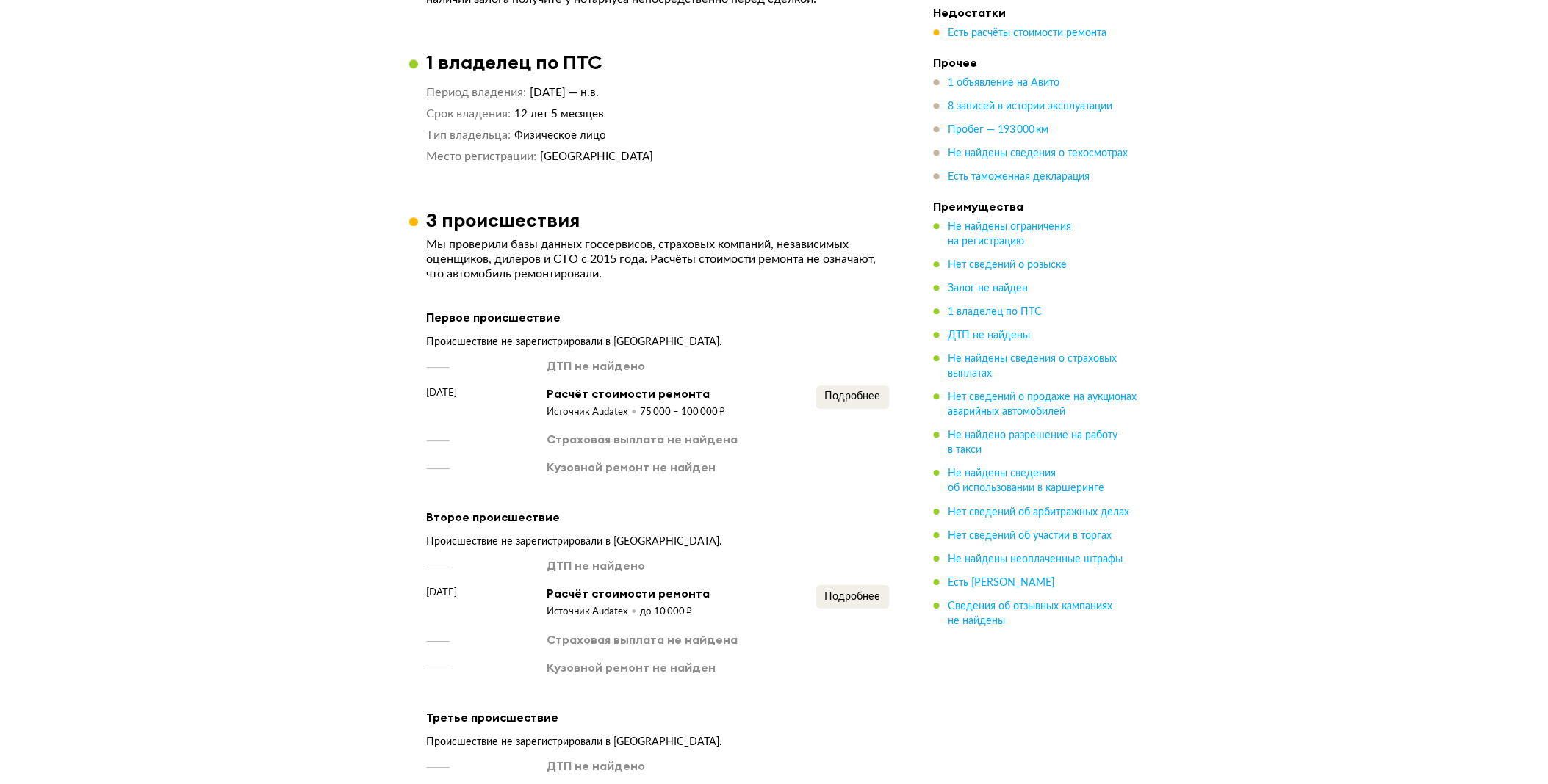
scroll to position [1468, 0]
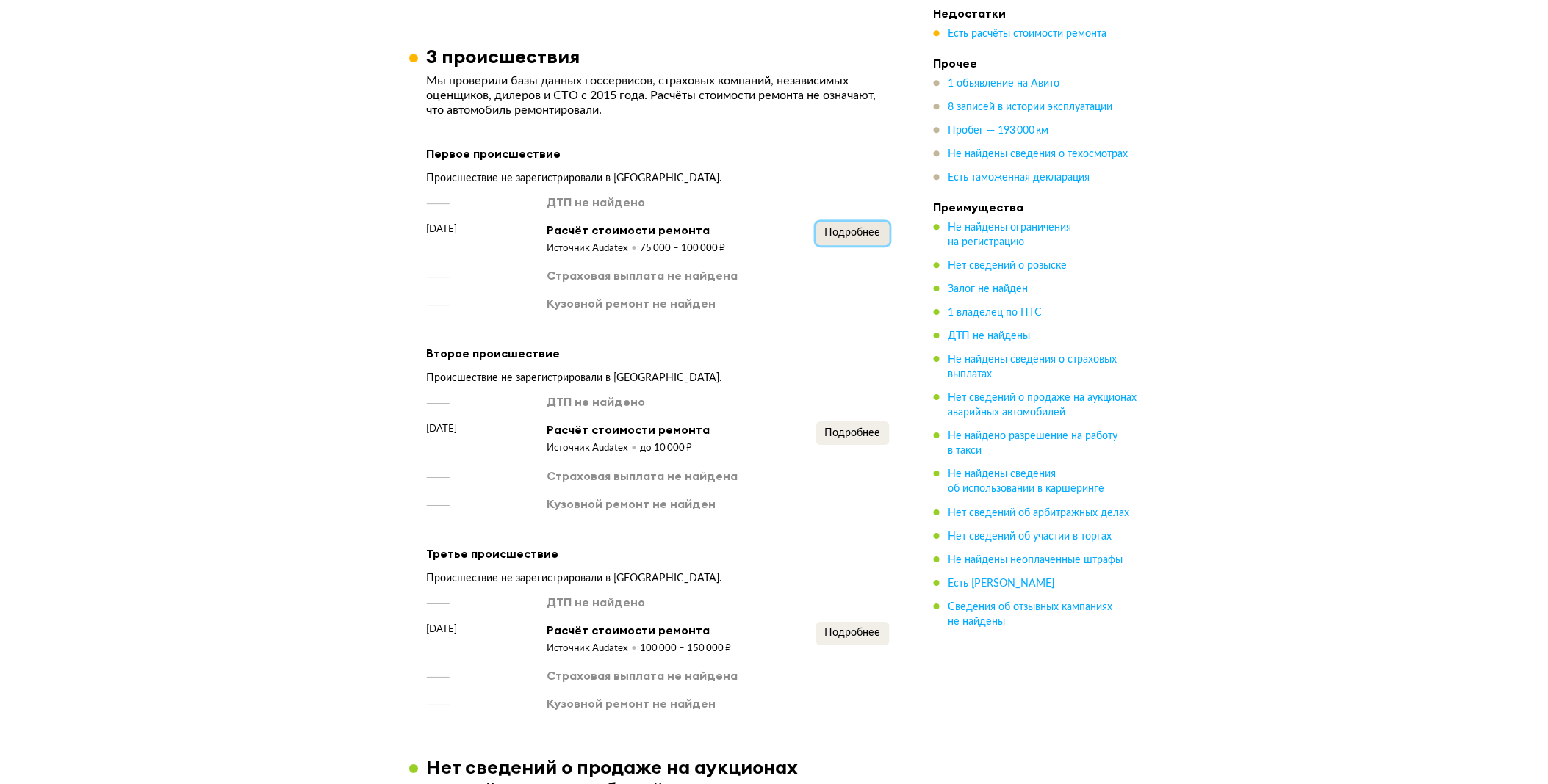
click at [872, 227] on span "Подробнее" at bounding box center [852, 232] width 56 height 10
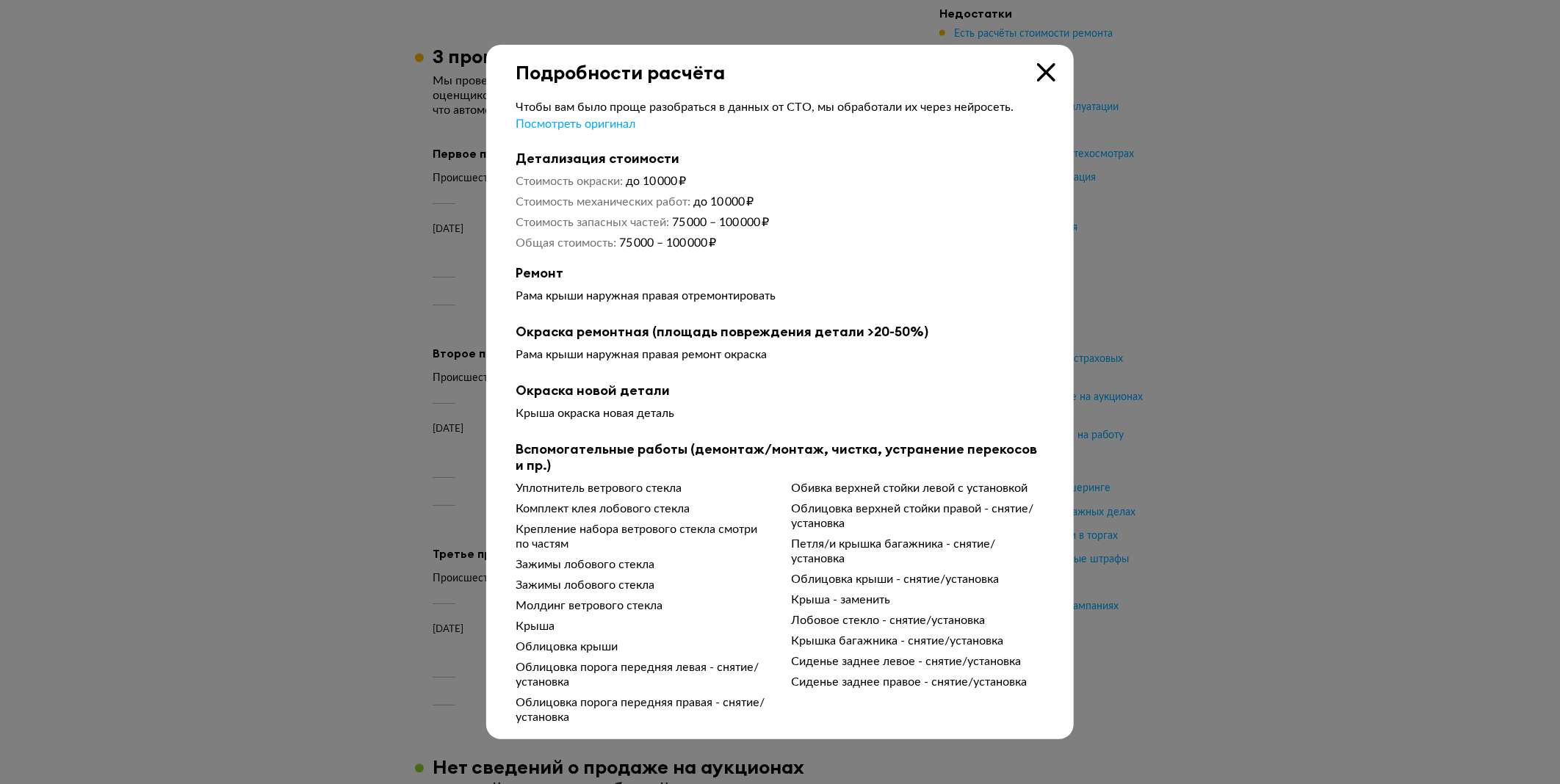
click at [391, 384] on div at bounding box center [780, 392] width 1560 height 784
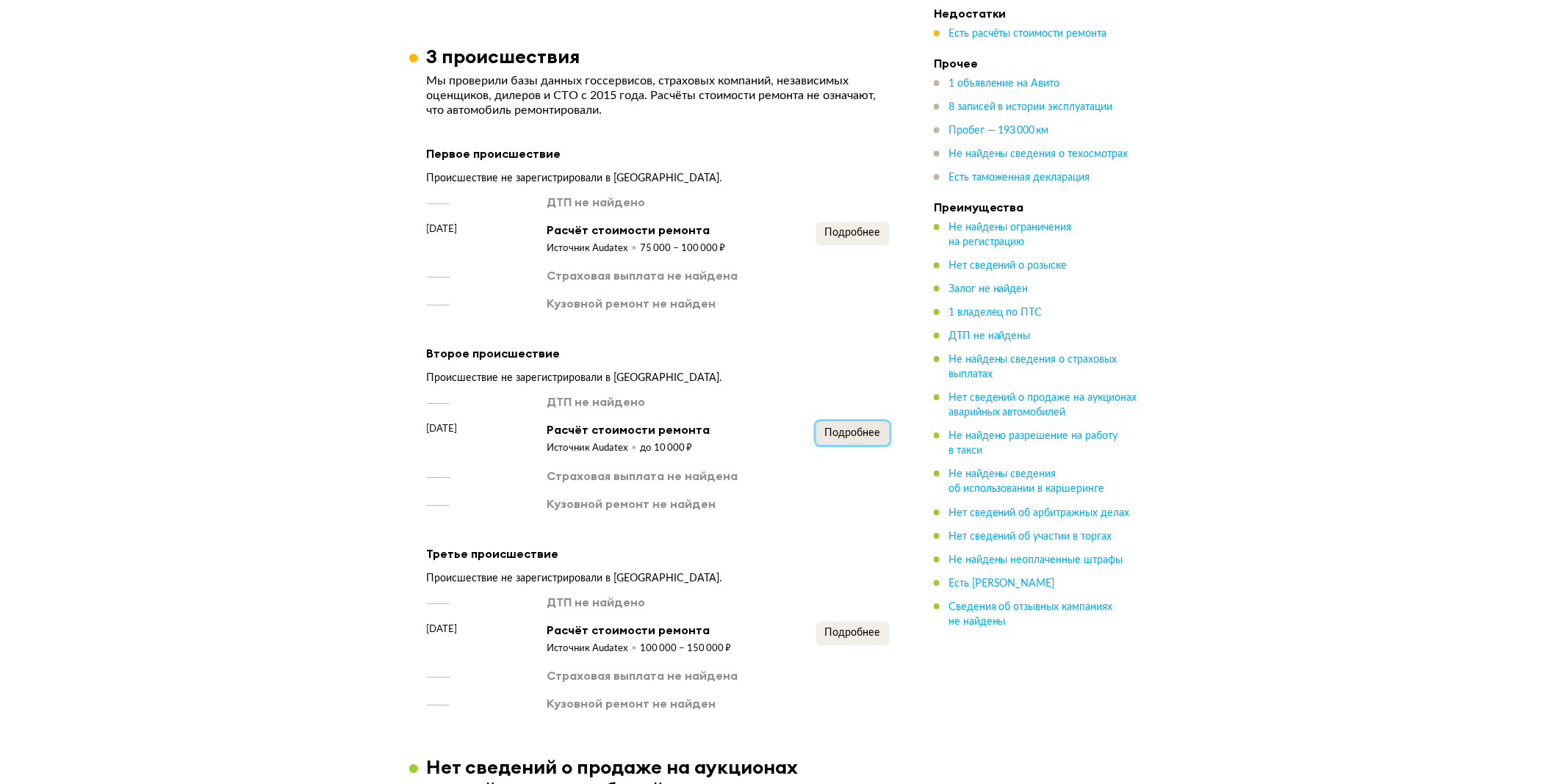
click at [868, 442] on button "Подробнее" at bounding box center [852, 433] width 73 height 23
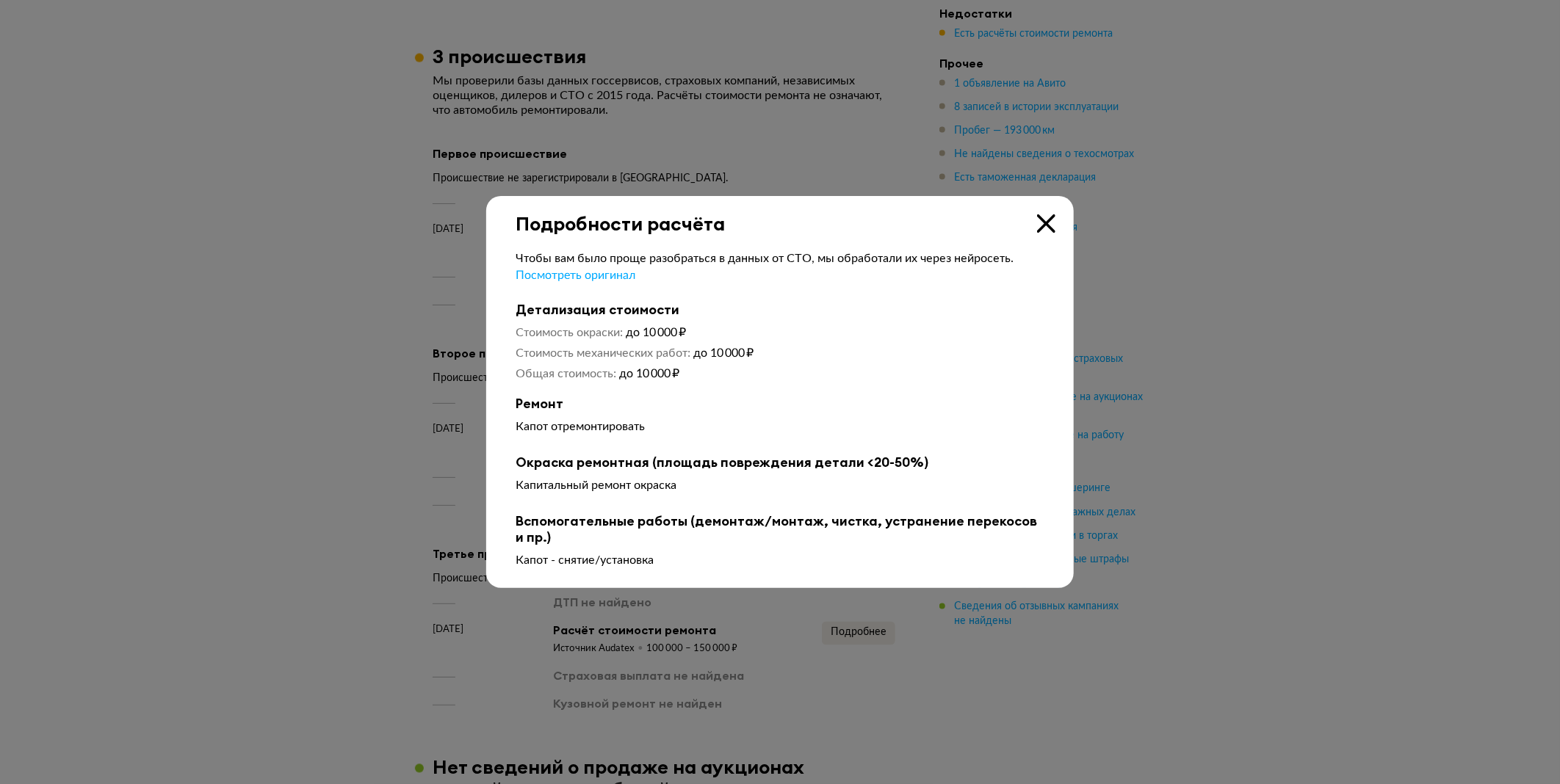
click at [340, 438] on div at bounding box center [780, 392] width 1560 height 784
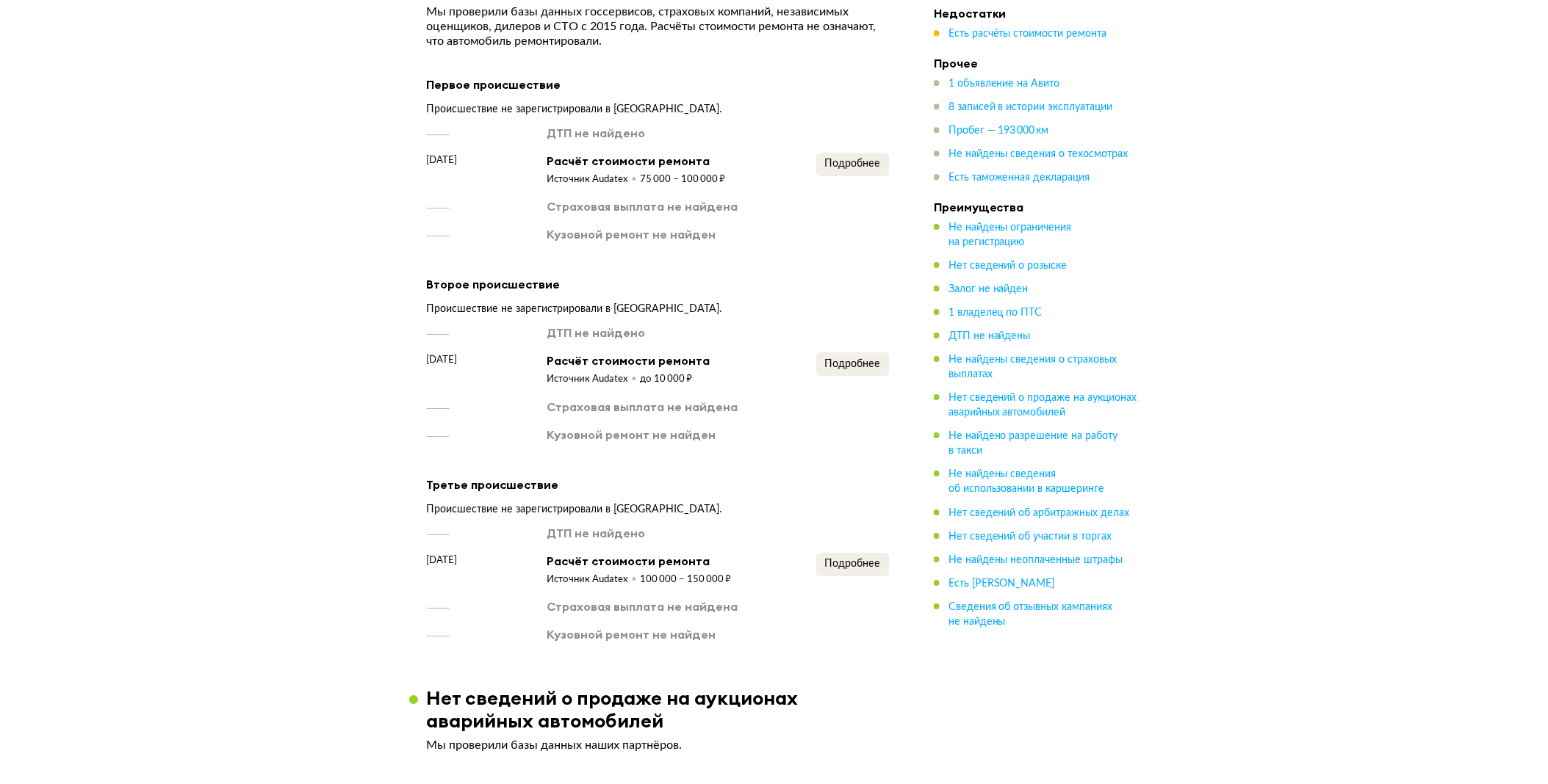
scroll to position [1632, 0]
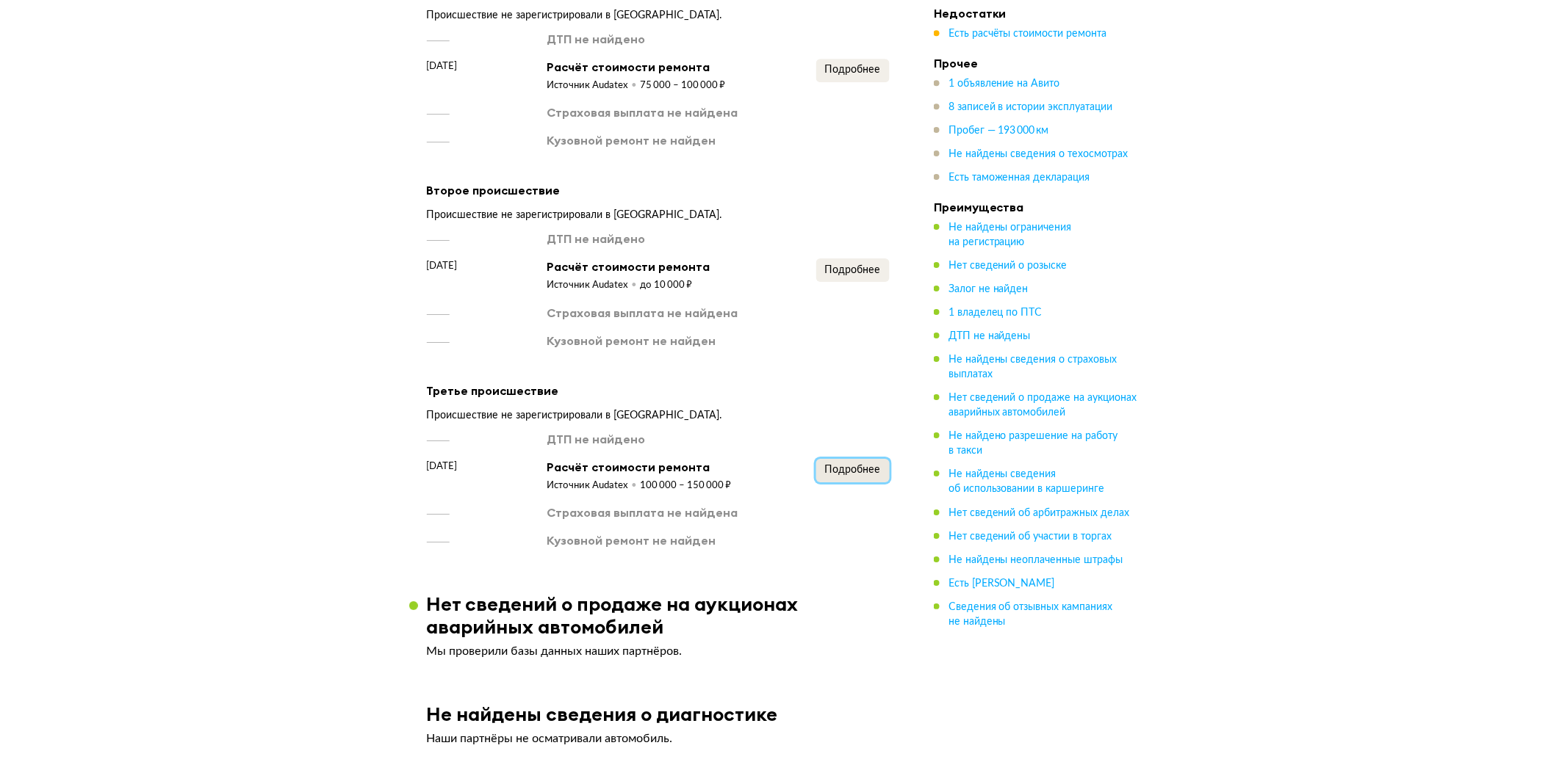
click at [839, 467] on span "Подробнее" at bounding box center [852, 470] width 56 height 10
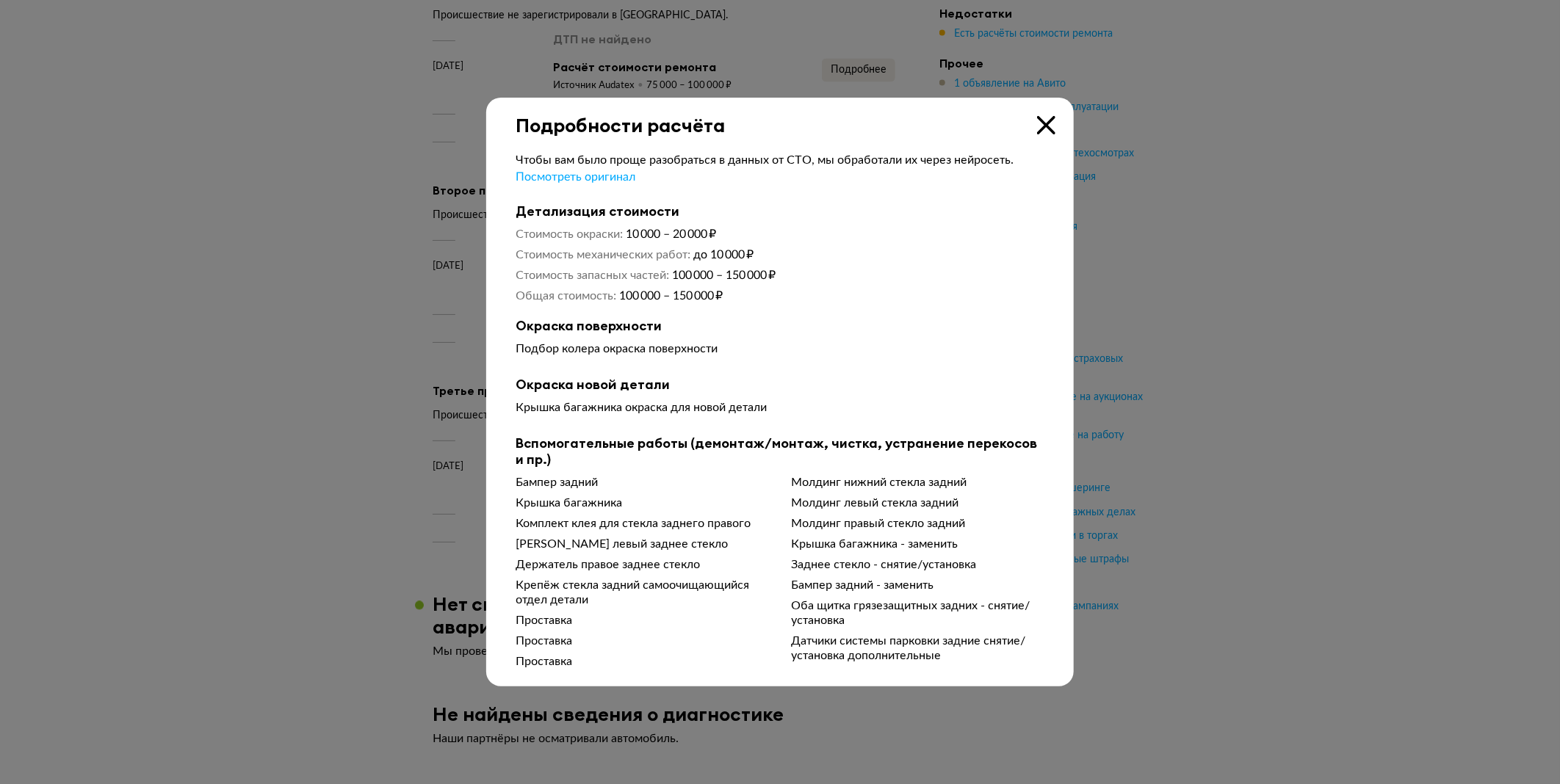
click at [326, 363] on div at bounding box center [780, 392] width 1560 height 784
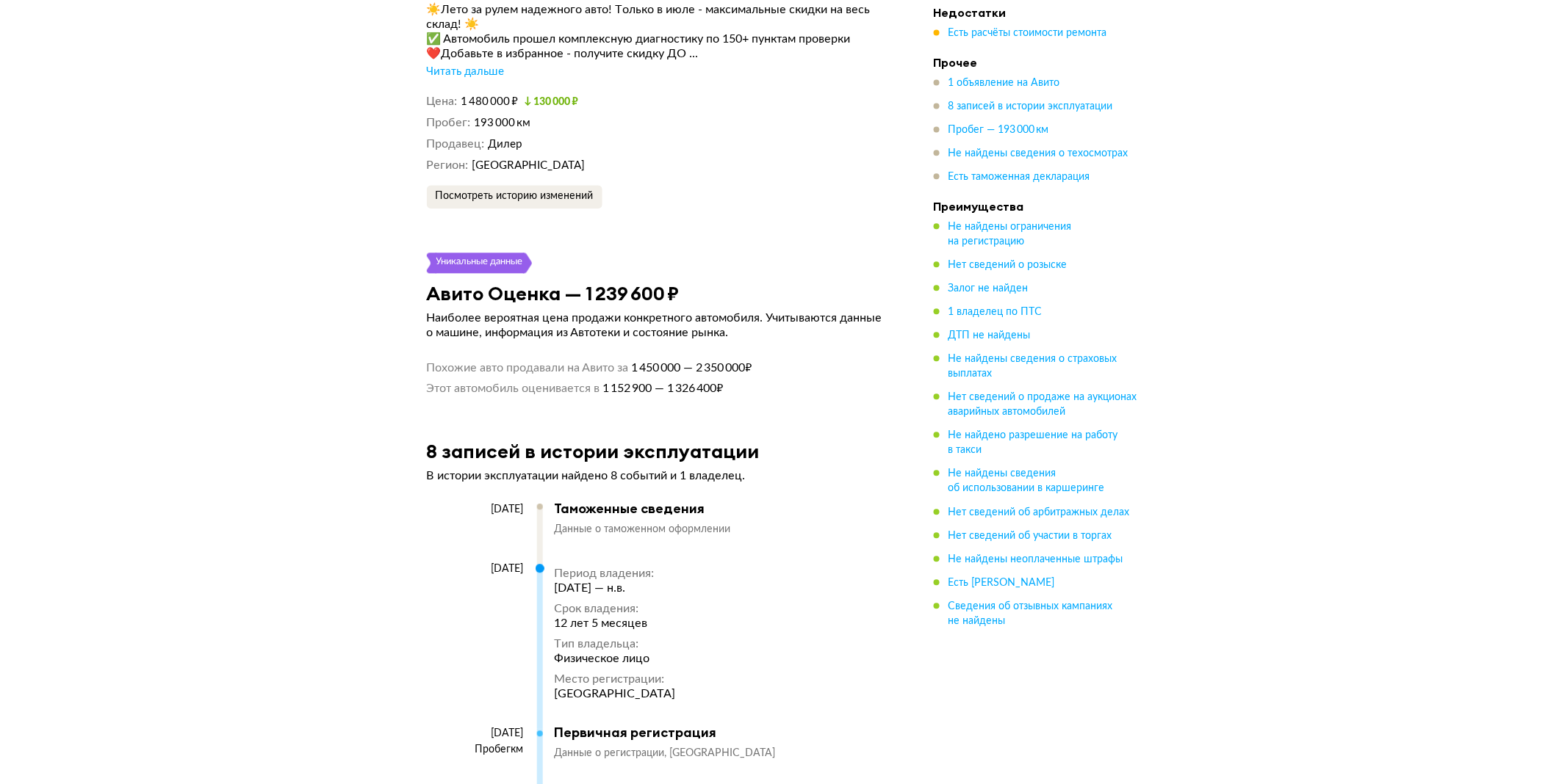
scroll to position [3181, 0]
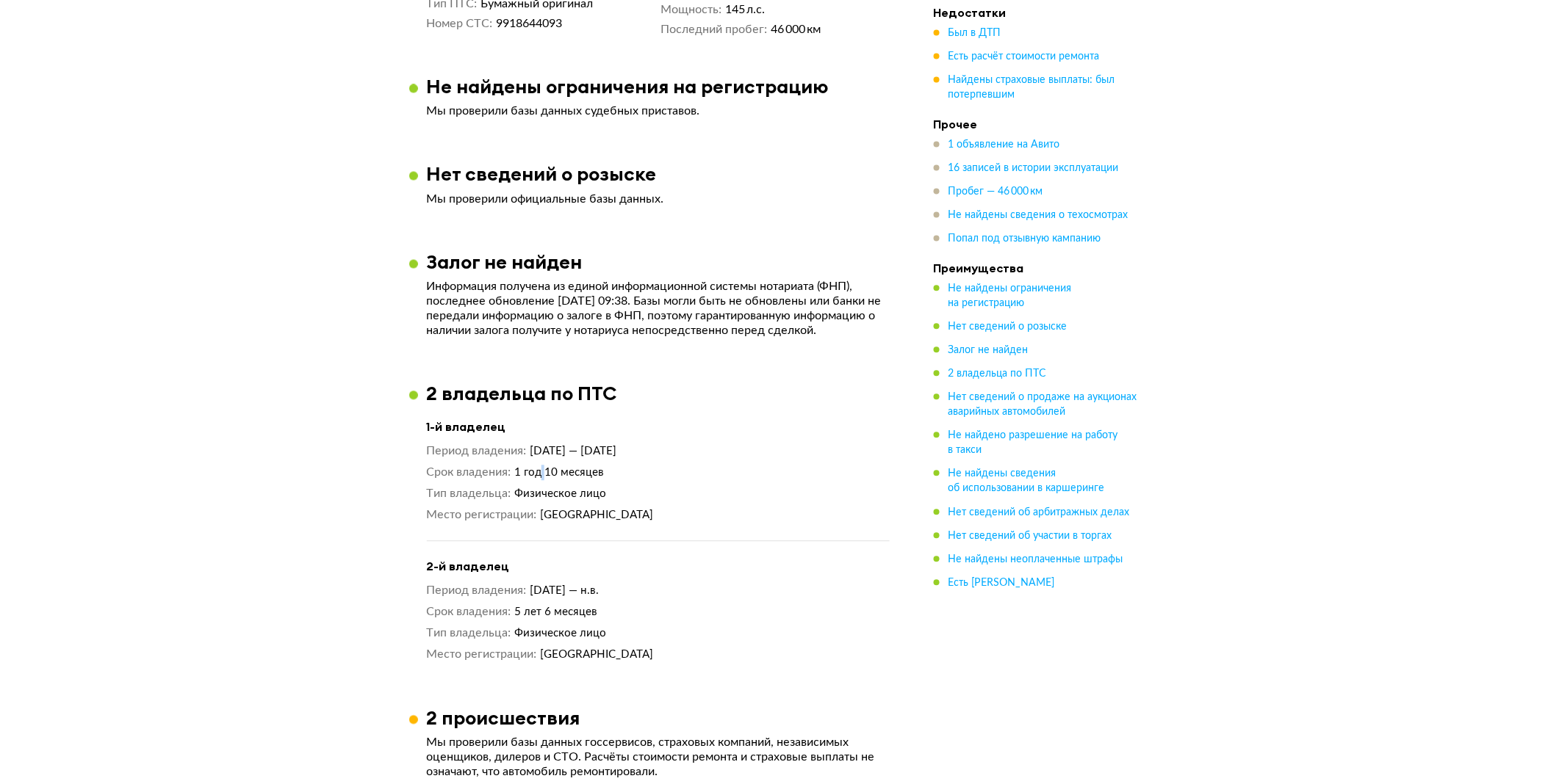
click at [545, 479] on span "1 год 10 месяцев" at bounding box center [559, 473] width 89 height 11
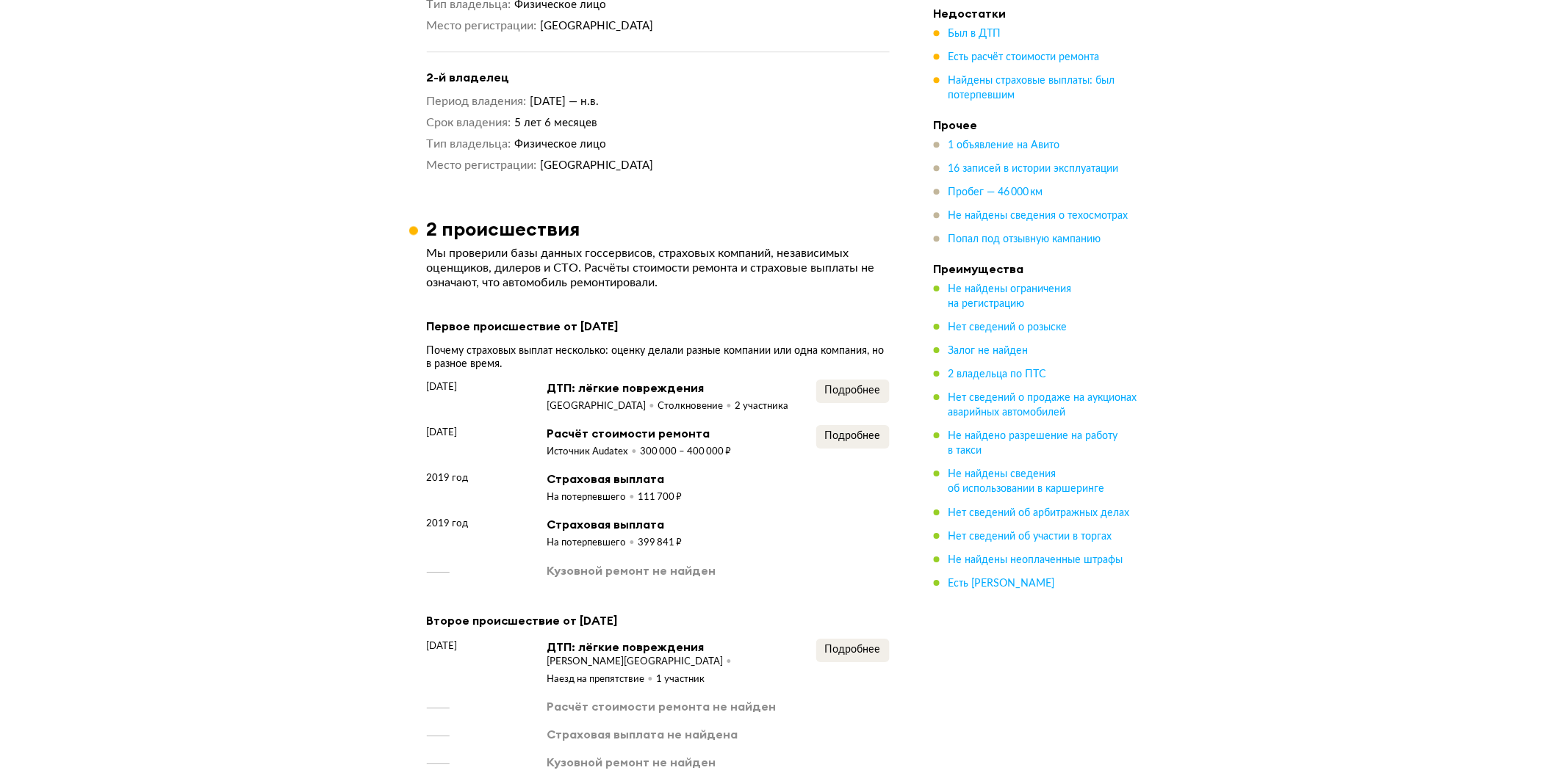
scroll to position [1713, 0]
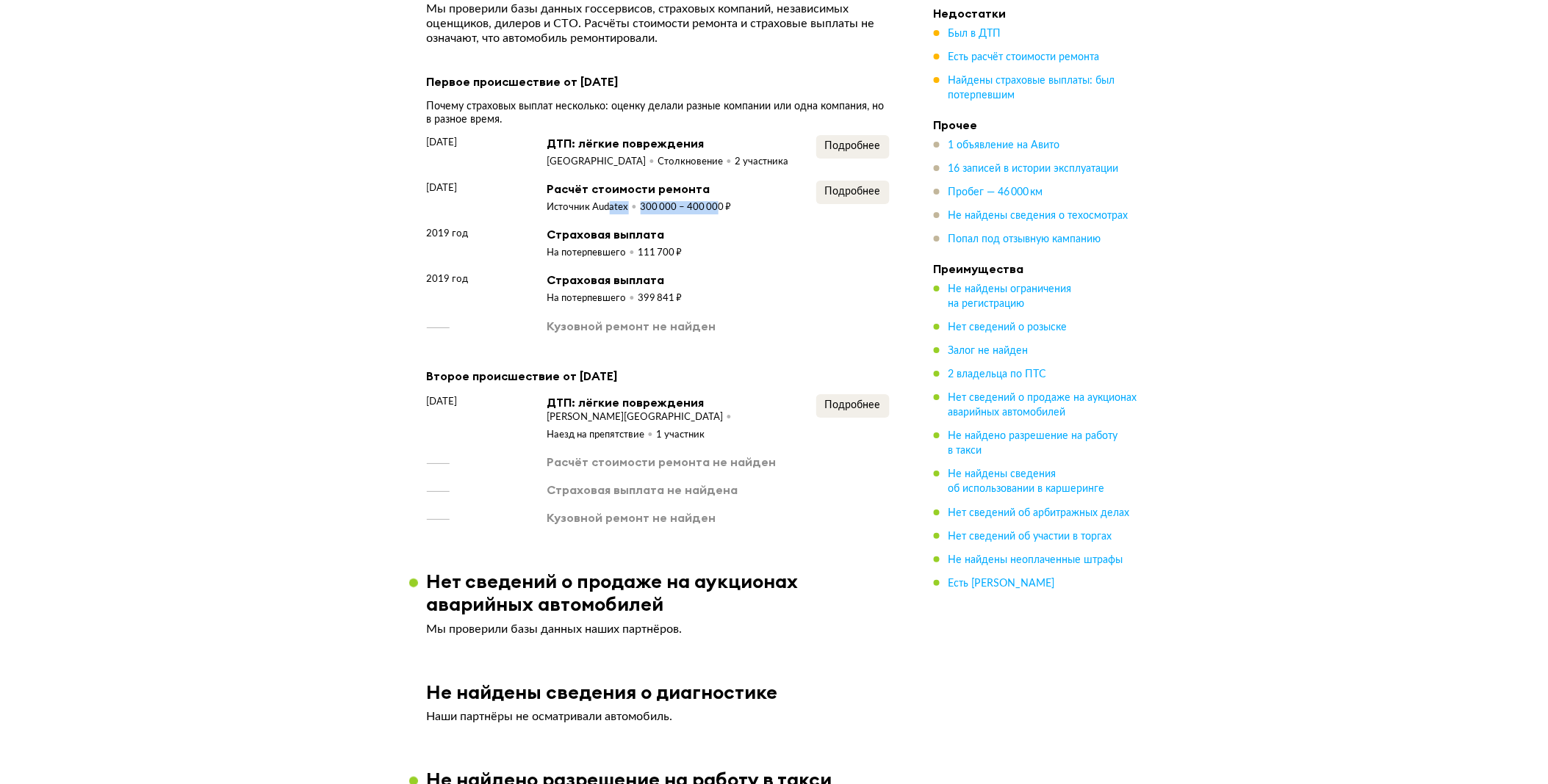
drag, startPoint x: 715, startPoint y: 218, endPoint x: 611, endPoint y: 220, distance: 104.0
click at [611, 214] on div "Источник Audatex 300 000 – 400 000 ₽" at bounding box center [639, 205] width 185 height 18
drag, startPoint x: 611, startPoint y: 220, endPoint x: 591, endPoint y: 319, distance: 101.0
click at [591, 305] on div "На потерпевшего 399 841 ₽" at bounding box center [615, 297] width 135 height 18
drag, startPoint x: 647, startPoint y: 312, endPoint x: 698, endPoint y: 309, distance: 51.1
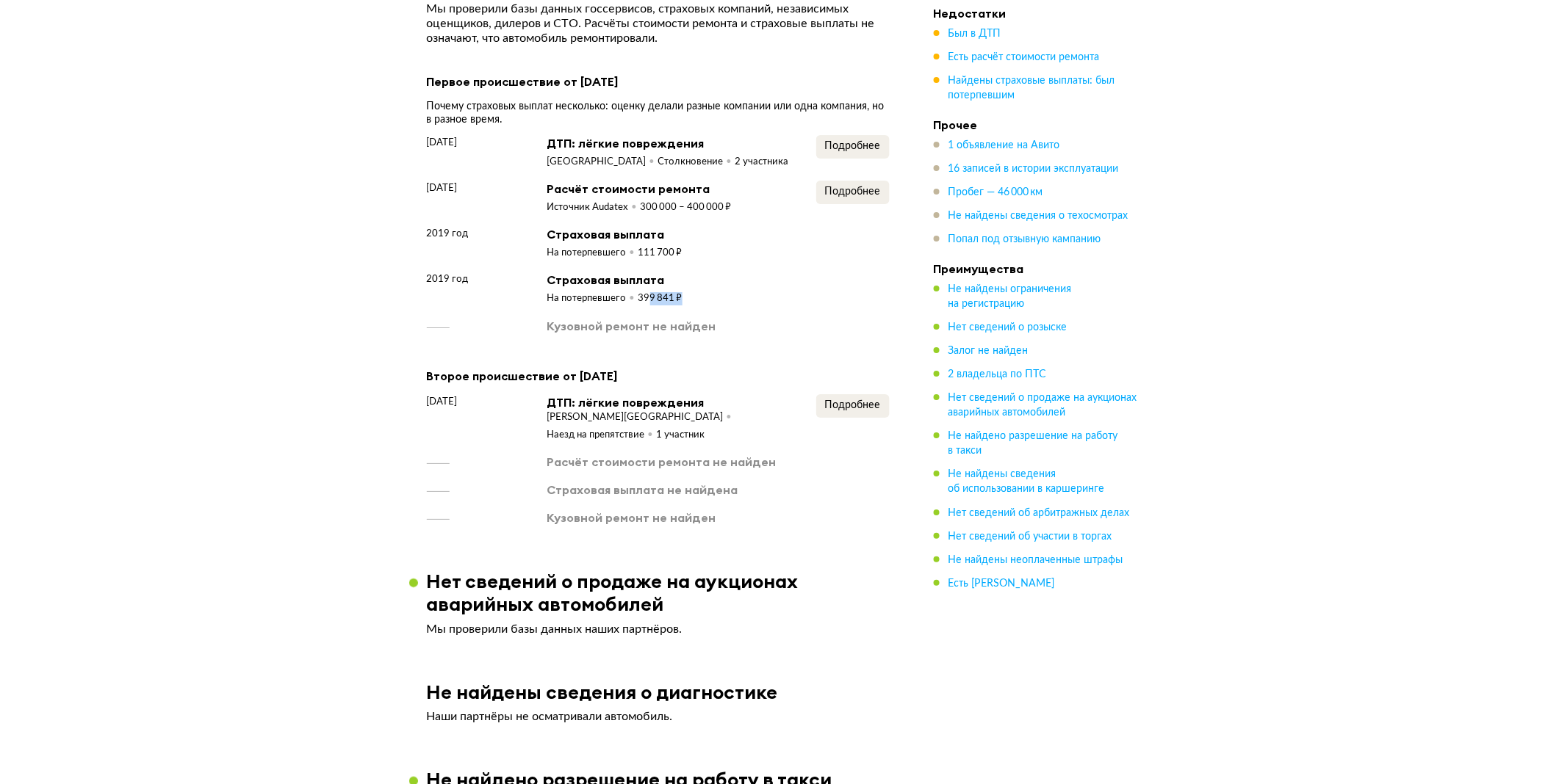
click at [698, 305] on div "2019 год Страховая выплата На потерпевшего 399 841 ₽" at bounding box center [658, 288] width 463 height 34
drag, startPoint x: 698, startPoint y: 309, endPoint x: 629, endPoint y: 307, distance: 69.0
click at [625, 305] on div "На потерпевшего" at bounding box center [593, 299] width 91 height 13
